Goal: Task Accomplishment & Management: Complete application form

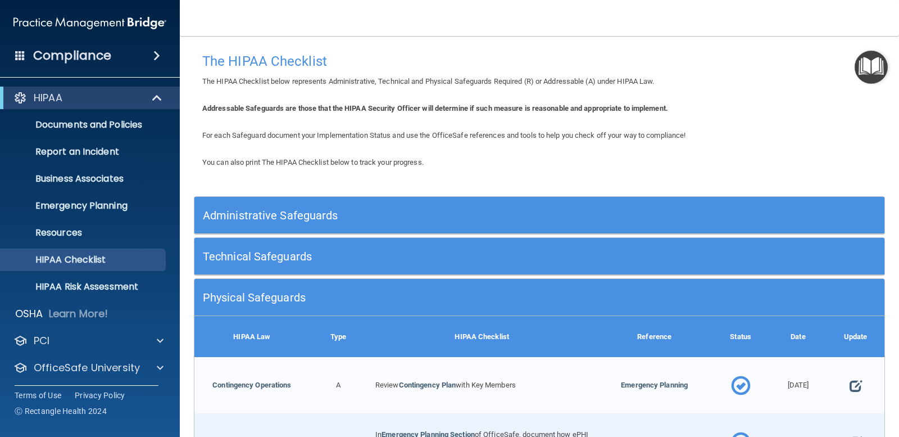
scroll to position [893, 0]
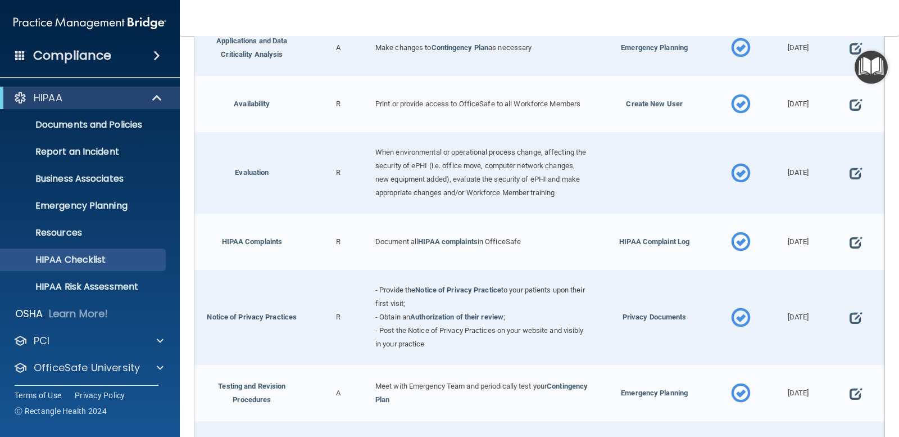
click at [838, 249] on div at bounding box center [855, 242] width 57 height 56
click at [851, 247] on span at bounding box center [856, 242] width 12 height 29
select select "completed"
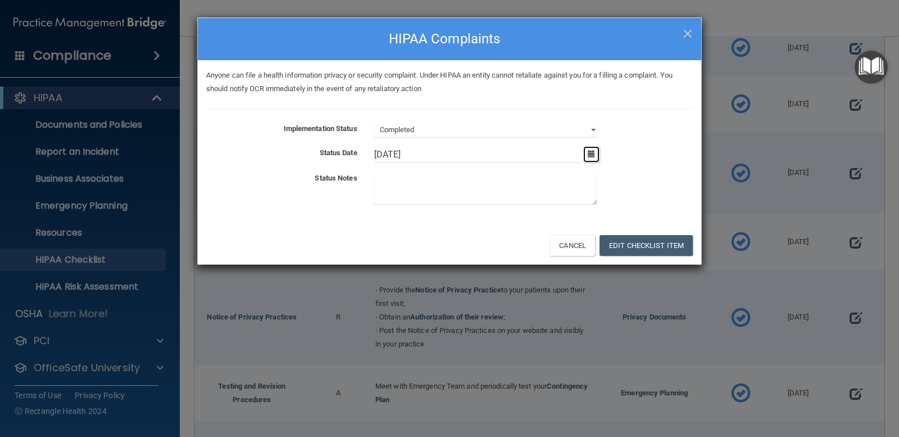
click at [595, 157] on icon "button" at bounding box center [591, 153] width 7 height 7
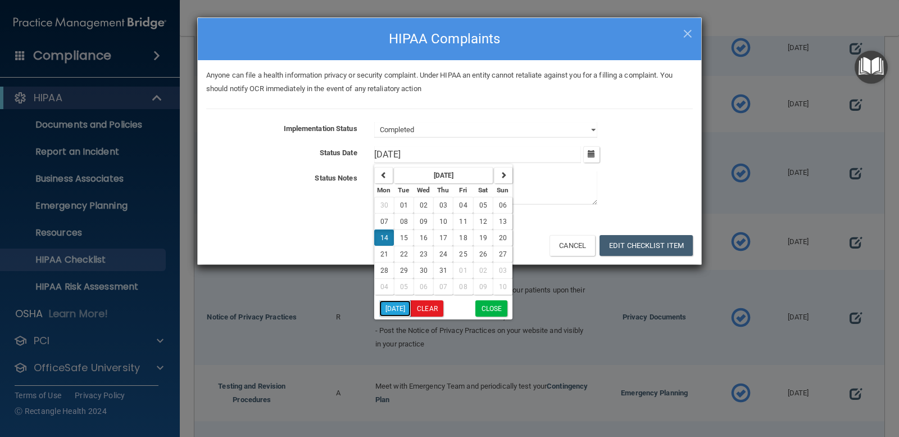
click at [407, 310] on button "[DATE]" at bounding box center [395, 308] width 32 height 16
type input "[DATE]"
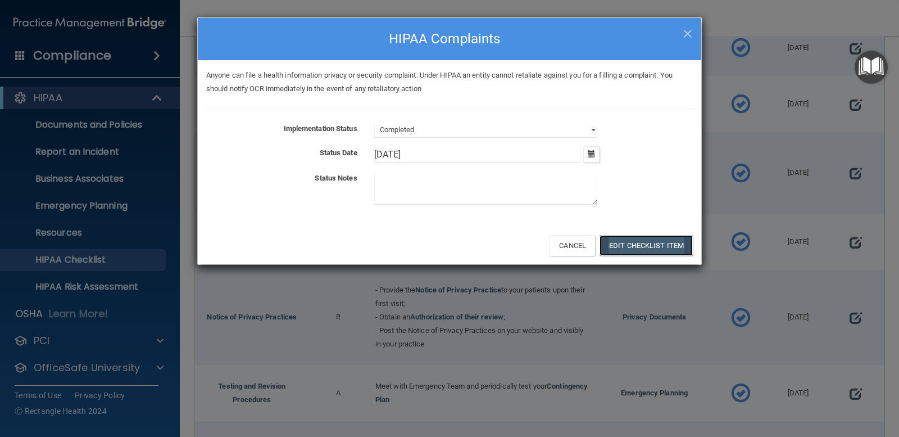
click at [633, 244] on button "Edit Checklist Item" at bounding box center [646, 245] width 93 height 21
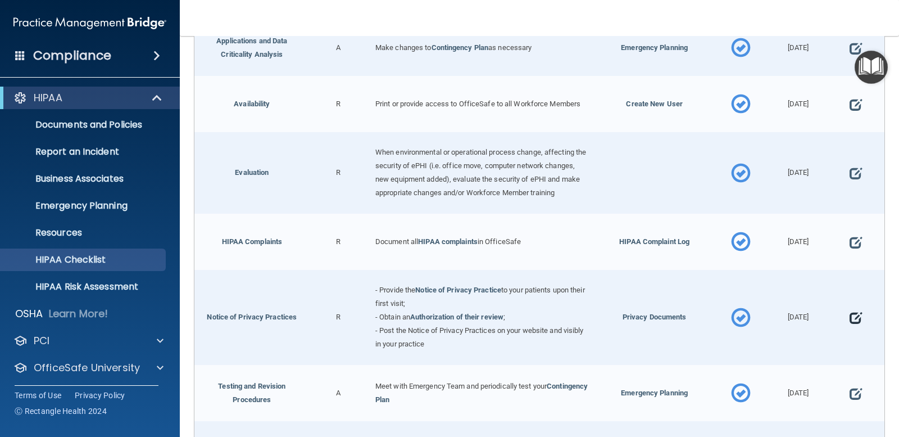
click at [850, 325] on span at bounding box center [856, 317] width 12 height 29
select select "completed"
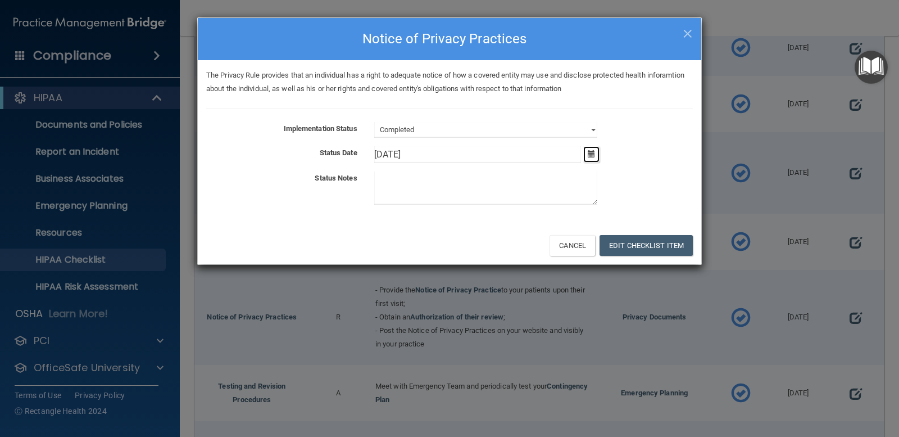
click at [597, 159] on button "button" at bounding box center [591, 154] width 16 height 16
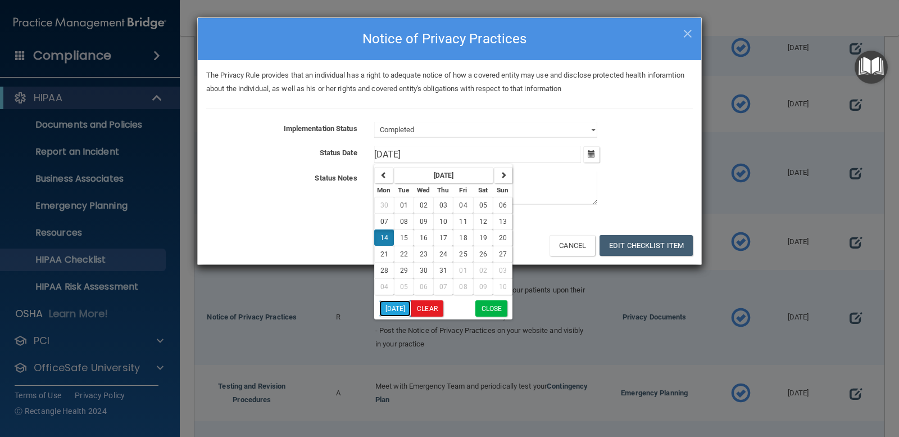
click at [409, 307] on button "[DATE]" at bounding box center [395, 308] width 32 height 16
type input "[DATE]"
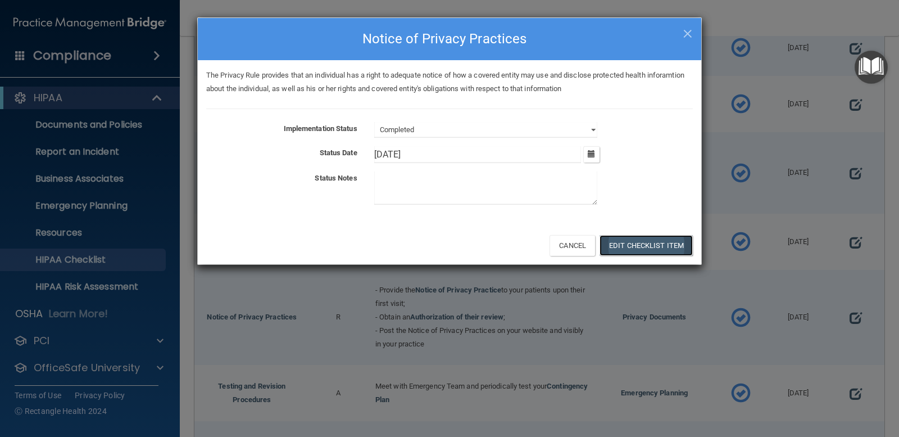
click at [629, 243] on button "Edit Checklist Item" at bounding box center [646, 245] width 93 height 21
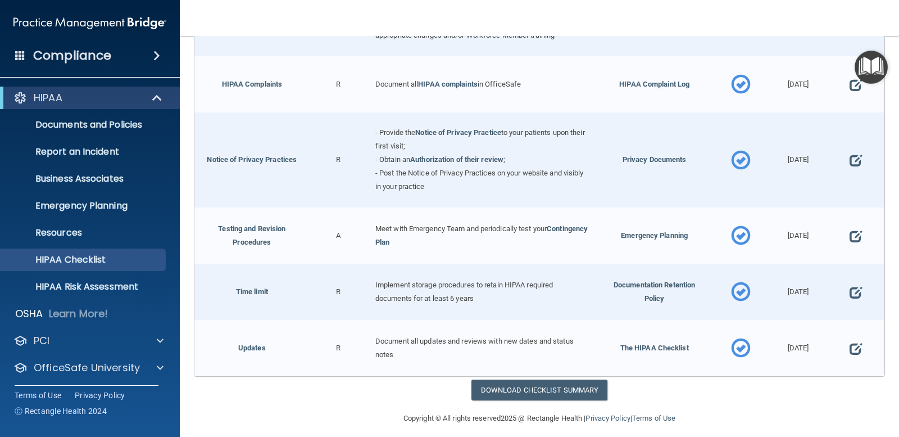
scroll to position [1061, 0]
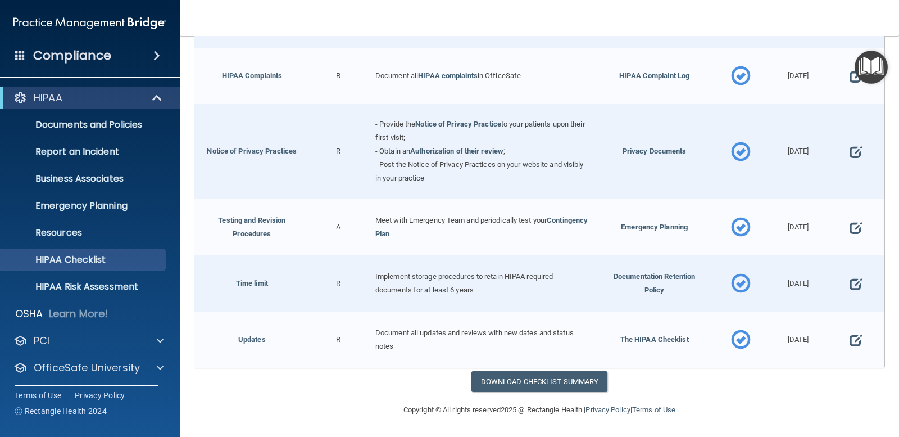
click at [854, 220] on div at bounding box center [855, 227] width 57 height 56
click at [850, 232] on span at bounding box center [856, 227] width 12 height 29
select select "completed"
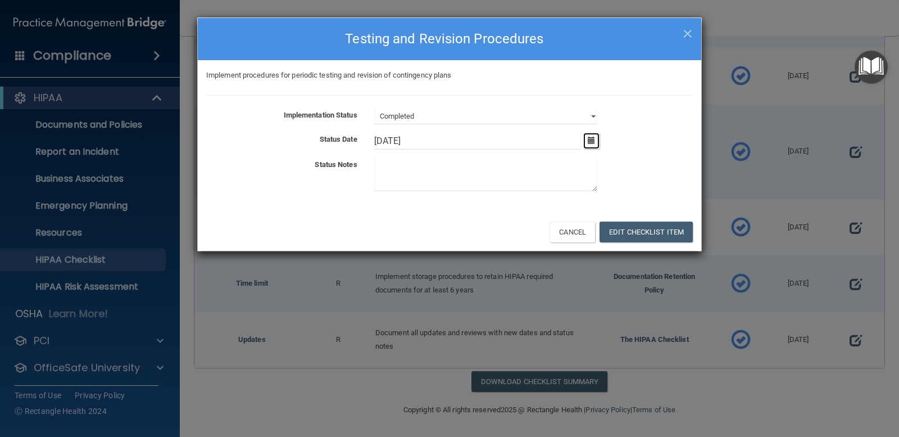
click at [589, 139] on icon "button" at bounding box center [591, 140] width 7 height 7
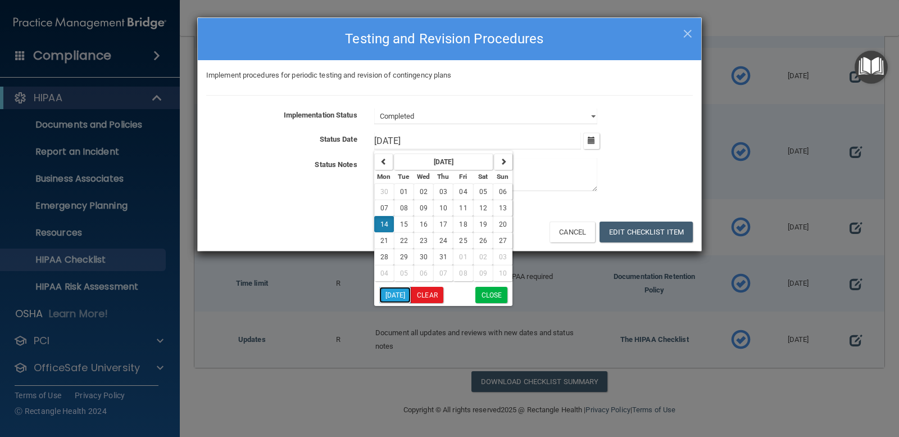
click at [402, 291] on button "[DATE]" at bounding box center [395, 295] width 32 height 16
type input "[DATE]"
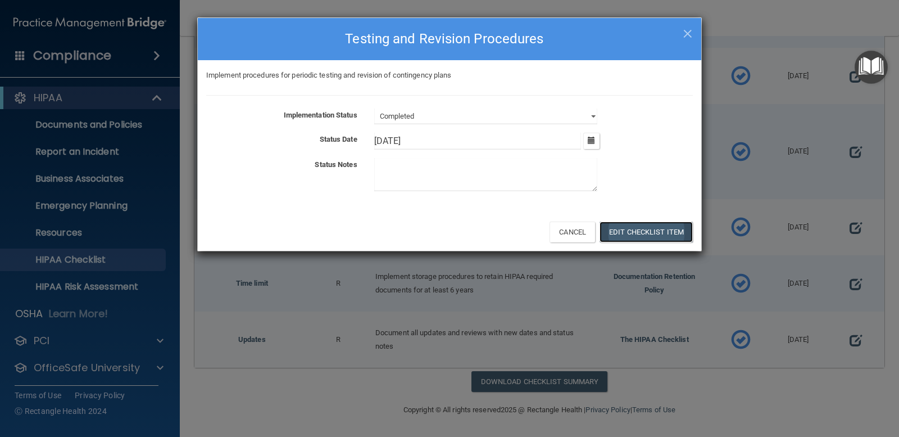
click at [626, 230] on button "Edit Checklist Item" at bounding box center [646, 231] width 93 height 21
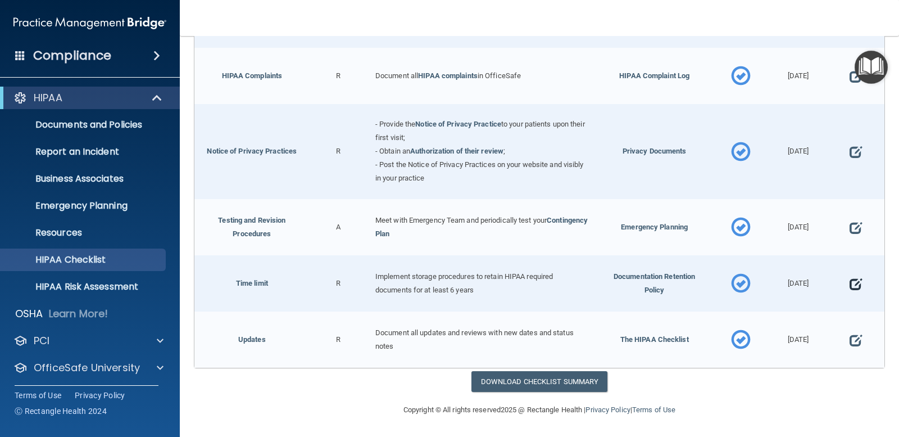
click at [850, 285] on span at bounding box center [856, 283] width 12 height 29
select select "completed"
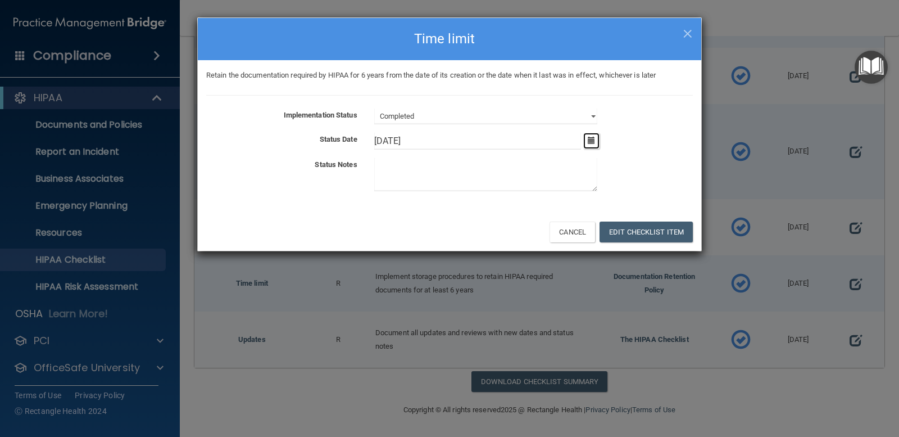
click at [588, 134] on button "button" at bounding box center [591, 141] width 16 height 16
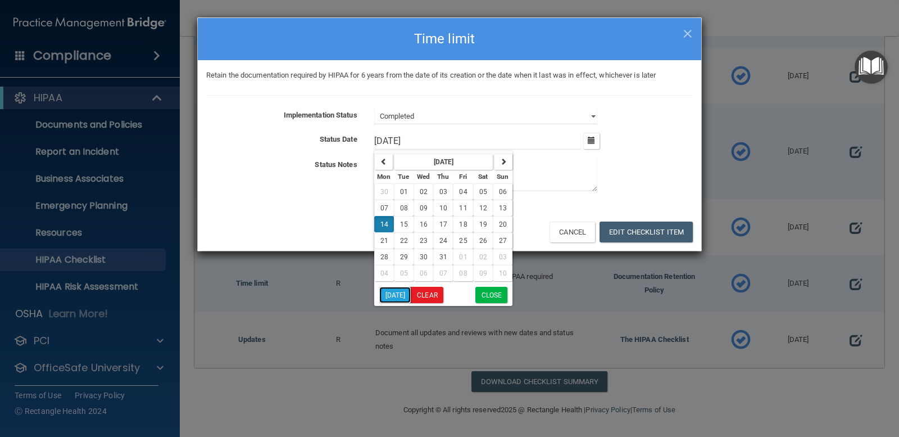
click at [405, 290] on button "[DATE]" at bounding box center [395, 295] width 32 height 16
type input "[DATE]"
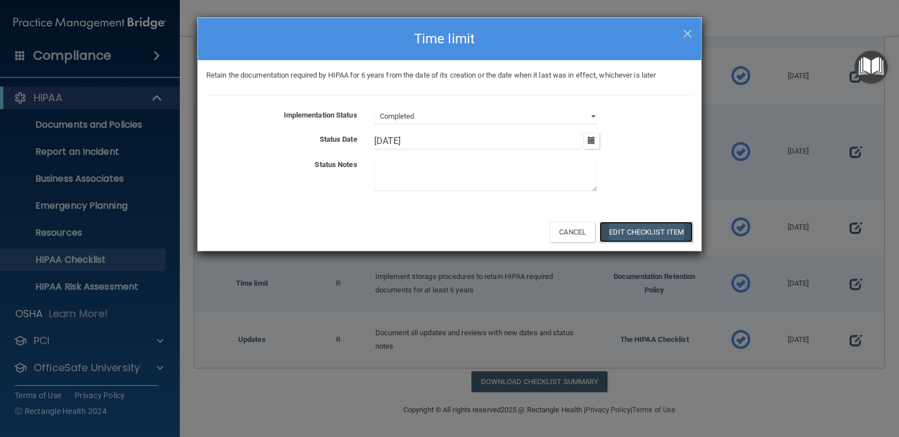
click at [648, 230] on button "Edit Checklist Item" at bounding box center [646, 231] width 93 height 21
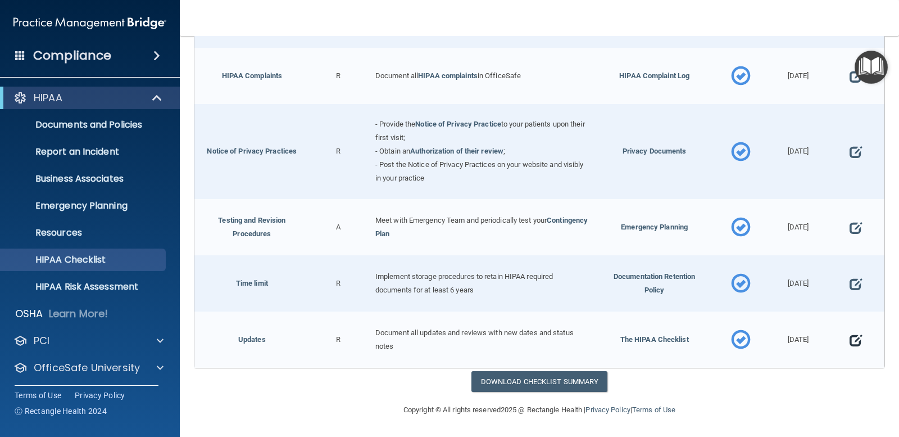
click at [850, 346] on span at bounding box center [856, 339] width 12 height 29
select select "completed"
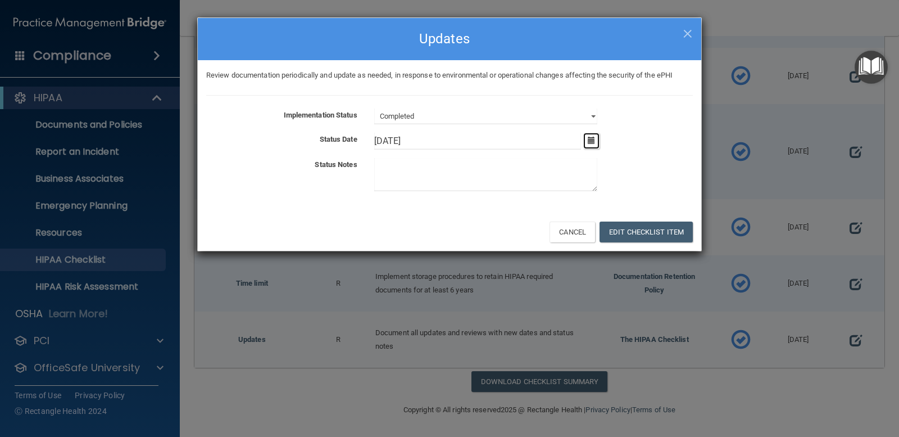
click at [589, 144] on icon "button" at bounding box center [591, 140] width 7 height 7
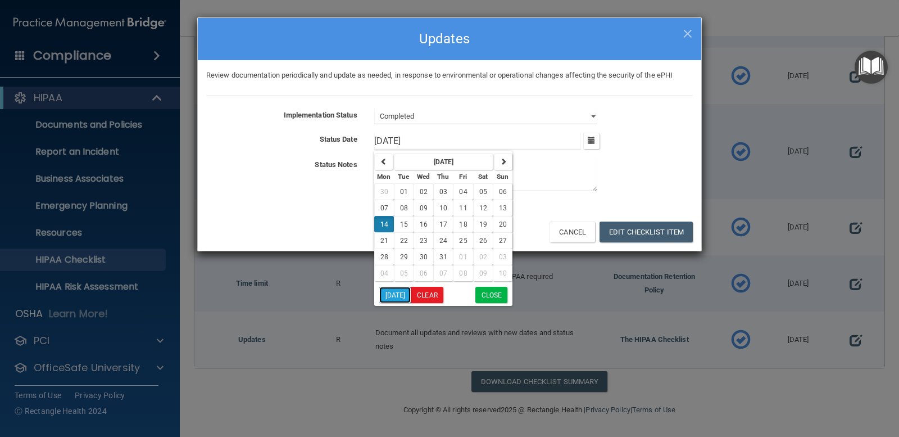
click at [398, 293] on button "[DATE]" at bounding box center [395, 295] width 32 height 16
type input "[DATE]"
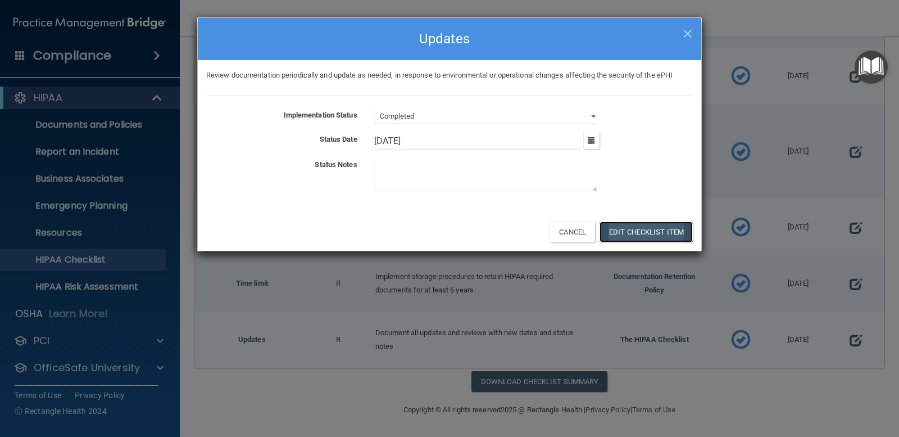
click at [625, 230] on button "Edit Checklist Item" at bounding box center [646, 231] width 93 height 21
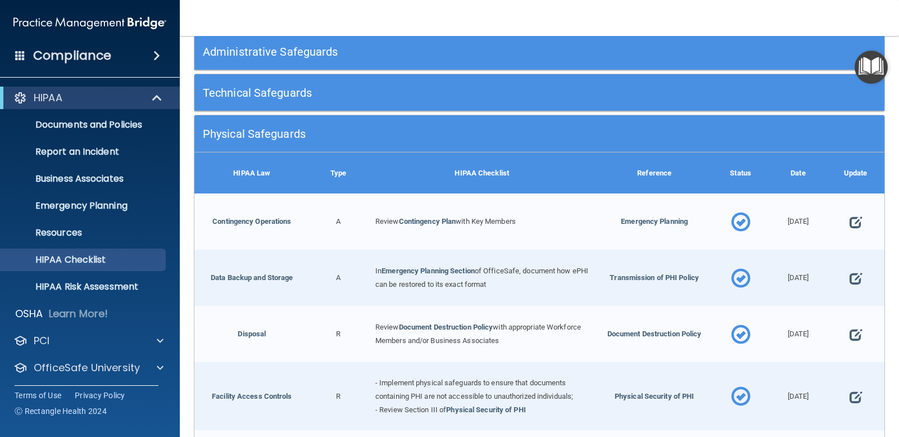
scroll to position [0, 0]
